Goal: Check status: Check status

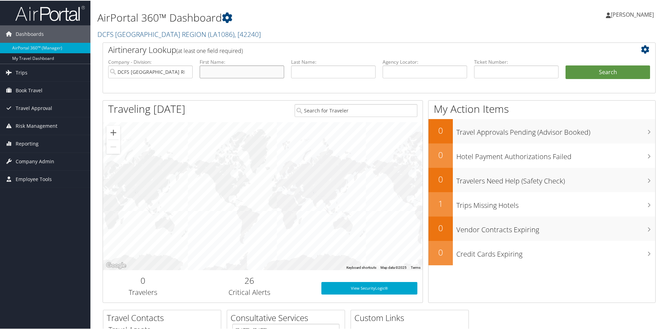
click at [274, 71] on input "text" at bounding box center [242, 71] width 85 height 13
type input "Elexis"
click at [303, 76] on input "text" at bounding box center [333, 71] width 85 height 13
type input "[PERSON_NAME]"
click at [583, 76] on button "Search" at bounding box center [608, 72] width 85 height 14
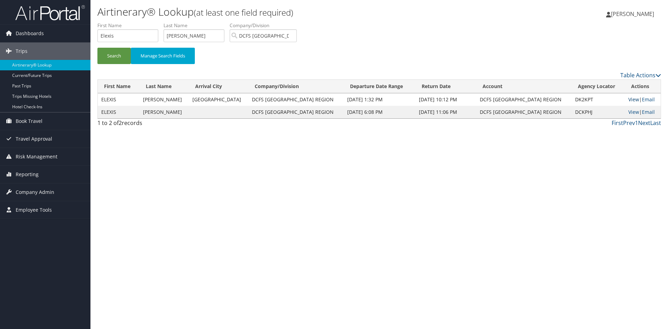
click at [628, 99] on link "View" at bounding box center [633, 99] width 11 height 7
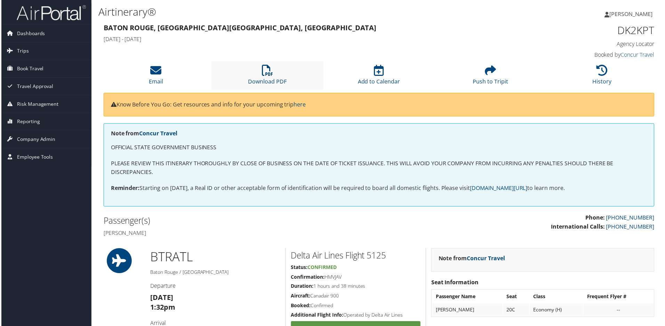
click at [268, 88] on li "Download PDF" at bounding box center [267, 76] width 112 height 28
